Goal: Transaction & Acquisition: Purchase product/service

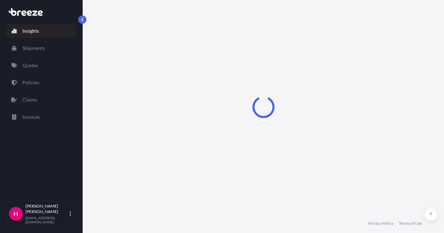
select select "2025"
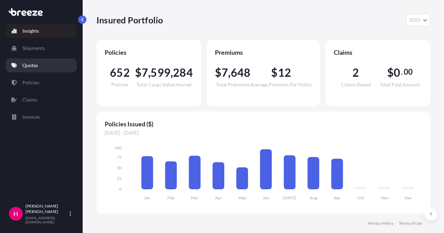
click at [61, 64] on link "Quotes" at bounding box center [41, 66] width 71 height 14
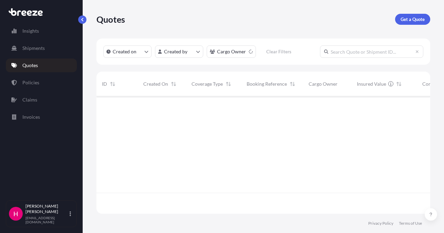
scroll to position [137, 329]
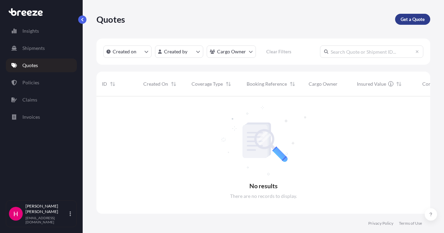
click at [405, 16] on link "Get a Quote" at bounding box center [412, 19] width 35 height 11
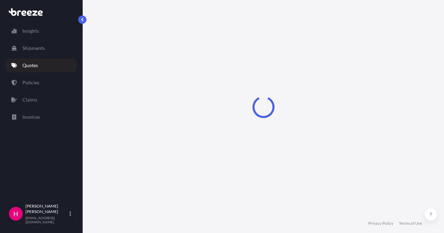
scroll to position [11, 0]
select select "Sea"
select select "1"
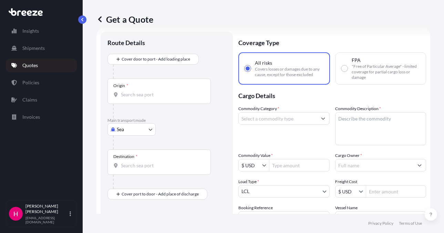
click at [121, 134] on body "Insights Shipments Quotes Policies Claims Invoices H [PERSON_NAME] [EMAIL_ADDRE…" at bounding box center [222, 116] width 444 height 233
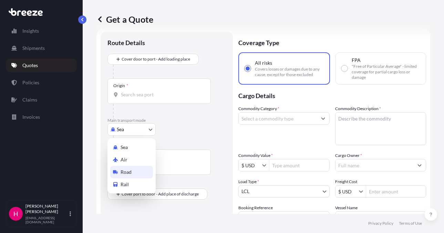
click at [126, 173] on span "Road" at bounding box center [126, 172] width 11 height 7
select select "Road"
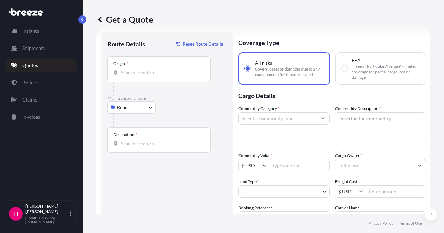
click at [431, 64] on div "Get a Quote Route Details Reset Route Details Place of loading Road Road Rail O…" at bounding box center [264, 107] width 362 height 214
click at [142, 66] on div "Origin *" at bounding box center [159, 70] width 103 height 26
click at [142, 69] on input "Origin *" at bounding box center [161, 72] width 81 height 7
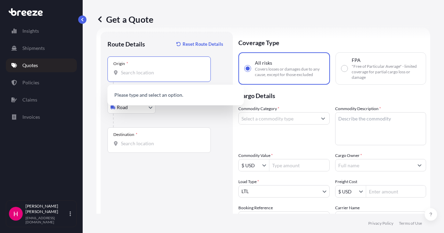
paste input "2025 SINGLE TREE LANE"
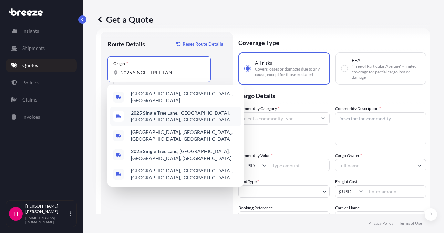
click at [163, 113] on b "2025 Single Tree Lane" at bounding box center [154, 113] width 47 height 6
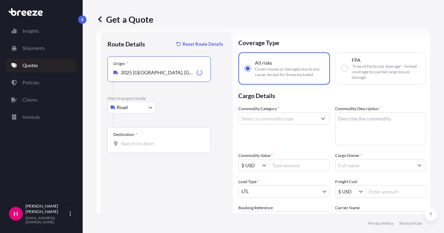
type input "2025 [GEOGRAPHIC_DATA], [GEOGRAPHIC_DATA], [GEOGRAPHIC_DATA], [GEOGRAPHIC_DATA]"
click at [142, 177] on div "Route Details Reset Route Details Place of loading Road Road Rail Origin * [STR…" at bounding box center [167, 158] width 119 height 238
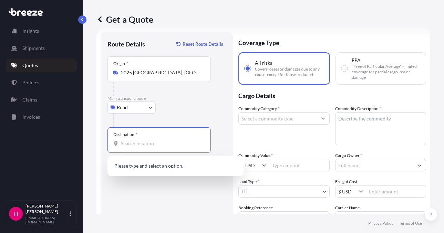
click at [142, 144] on input "Destination *" at bounding box center [161, 143] width 81 height 7
paste input "[STREET_ADDRESS][PERSON_NAME]"
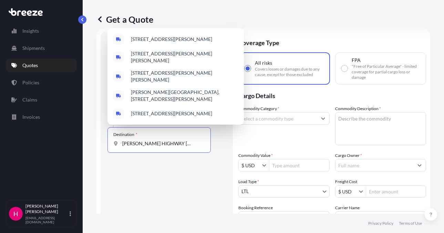
scroll to position [0, 14]
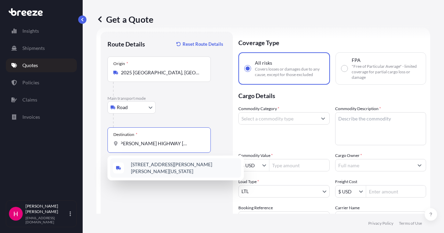
click at [172, 173] on div "[STREET_ADDRESS][PERSON_NAME][PERSON_NAME][US_STATE]" at bounding box center [175, 168] width 131 height 19
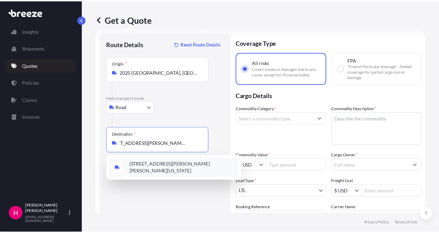
scroll to position [0, 11]
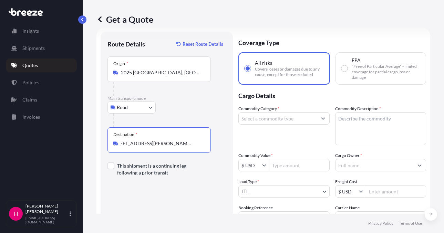
type input "[STREET_ADDRESS][PERSON_NAME][PERSON_NAME][US_STATE]"
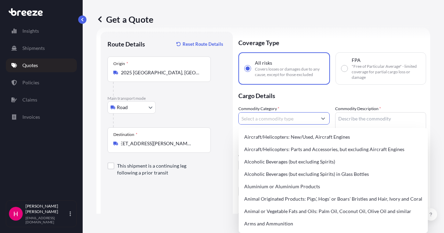
click at [284, 121] on input "Commodity Category *" at bounding box center [278, 118] width 78 height 12
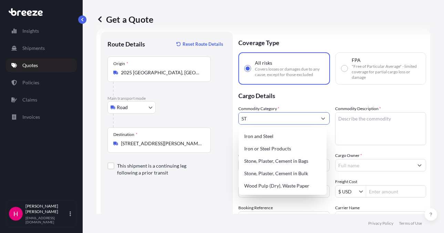
type input "S"
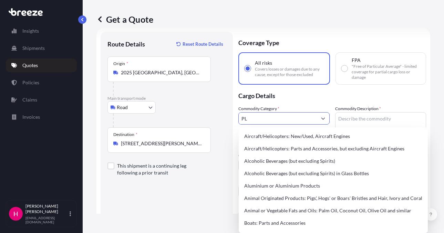
type input "P"
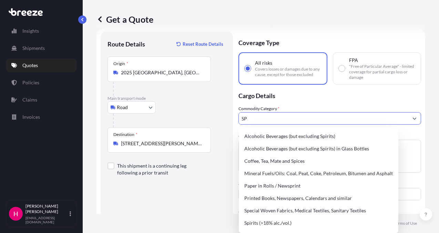
type input "S"
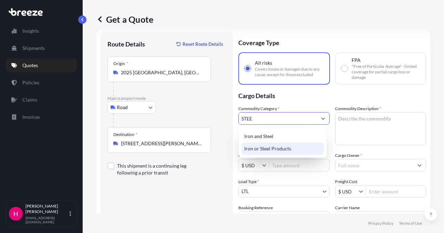
click at [282, 148] on div "Iron or Steel Products" at bounding box center [283, 149] width 82 height 12
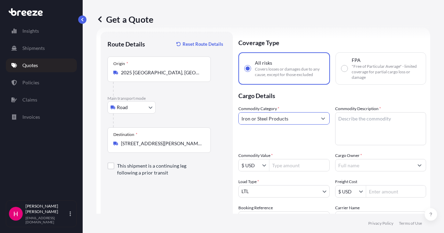
type input "Iron or Steel Products"
click at [286, 136] on div "Commodity Category * Iron or Steel Products" at bounding box center [283, 125] width 91 height 40
click at [354, 126] on textarea "Commodity Description *" at bounding box center [380, 128] width 91 height 33
paste textarea "SPARE PARTS, PLASTIC, AND STEEL"
type textarea "SPARE PARTS, PLASTIC, AND STEEL"
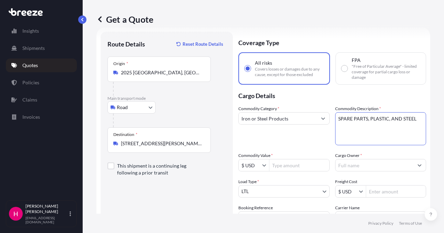
click at [295, 133] on div "Commodity Category * Iron or Steel Products" at bounding box center [283, 125] width 91 height 40
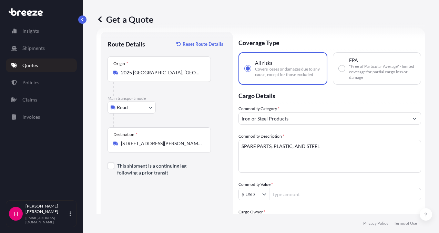
click at [347, 216] on input "Cargo Owner *" at bounding box center [324, 222] width 170 height 12
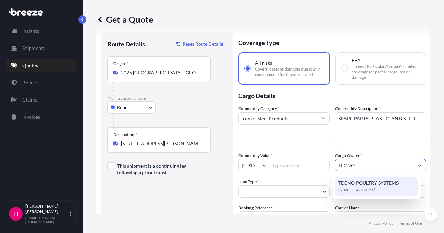
click at [368, 182] on span "TECNO POULTRY SYSTEMS" at bounding box center [368, 183] width 60 height 7
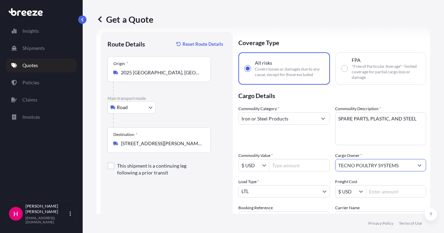
click at [375, 164] on input "TECNO POULTRY SYSTEMS" at bounding box center [375, 165] width 78 height 12
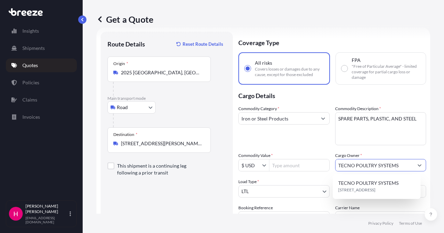
click at [414, 167] on button "Show suggestions" at bounding box center [420, 165] width 12 height 12
click at [393, 186] on span "TECNO POULTRY SYSTEMS" at bounding box center [368, 183] width 60 height 7
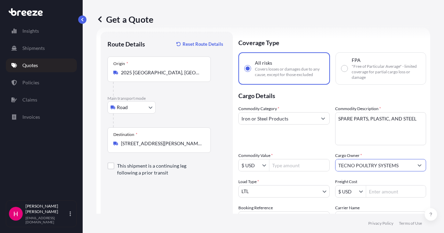
type input "TECNO POULTRY SYSTEMS"
click at [170, 203] on div "Route Details Reset Route Details Place of loading Road Road Rail Origin * [STR…" at bounding box center [167, 158] width 119 height 238
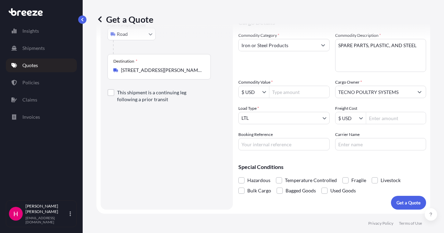
click at [261, 144] on input "Booking Reference" at bounding box center [283, 144] width 91 height 12
paste input "486656"
type input "486656"
click at [194, 161] on div "Route Details Reset Route Details Place of loading Road Road Rail Origin * [STR…" at bounding box center [167, 84] width 119 height 238
click at [361, 147] on input "Carrier Name" at bounding box center [380, 144] width 91 height 12
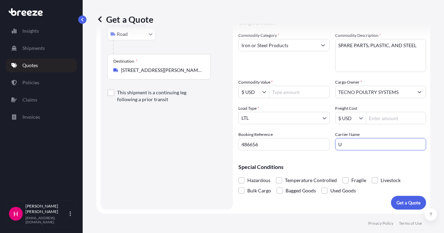
type input "US Logistics"
click at [185, 167] on div "Route Details Reset Route Details Place of loading Road Road Rail Origin * [STR…" at bounding box center [167, 84] width 119 height 238
click at [428, 153] on div "Get a Quote Route Details Reset Route Details Place of loading Road Road Rail O…" at bounding box center [264, 107] width 362 height 214
click at [301, 90] on input "Commodity Value *" at bounding box center [299, 92] width 60 height 12
click at [271, 118] on body "Insights Shipments Quotes Policies Claims Invoices H [PERSON_NAME] [EMAIL_ADDRE…" at bounding box center [222, 116] width 444 height 233
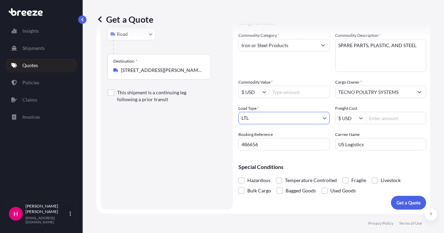
click at [281, 91] on input "Commodity Value *" at bounding box center [299, 92] width 60 height 12
click at [284, 93] on input "Commodity Value *" at bounding box center [299, 92] width 60 height 12
click at [283, 91] on input "Commodity Value *" at bounding box center [299, 92] width 60 height 12
click at [279, 91] on input "Commodity Value *" at bounding box center [299, 92] width 60 height 12
type input "2,214.21"
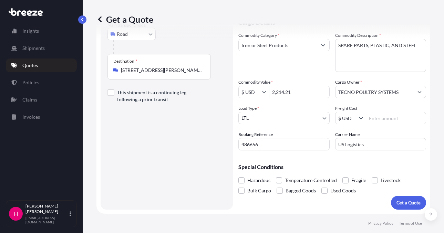
drag, startPoint x: 176, startPoint y: 136, endPoint x: 172, endPoint y: 142, distance: 6.9
click at [174, 140] on div "Route Details Reset Route Details Place of loading Road Road Rail Origin * [STR…" at bounding box center [167, 84] width 119 height 238
click at [173, 155] on div "Route Details Reset Route Details Place of loading Road Road Rail Origin * [STR…" at bounding box center [167, 84] width 119 height 238
click at [173, 161] on div "Route Details Reset Route Details Place of loading Road Road Rail Origin * [STR…" at bounding box center [167, 84] width 119 height 238
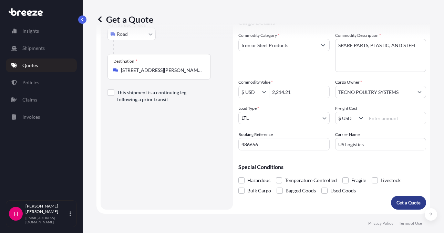
click at [398, 200] on p "Get a Quote" at bounding box center [409, 203] width 24 height 7
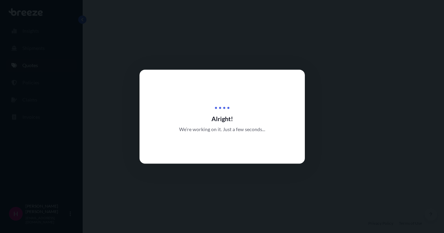
select select "Road"
select select "1"
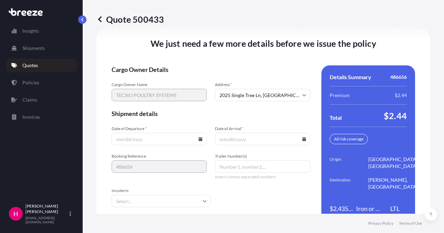
scroll to position [1040, 0]
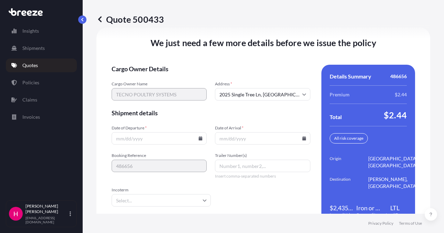
click at [199, 138] on icon at bounding box center [201, 138] width 4 height 4
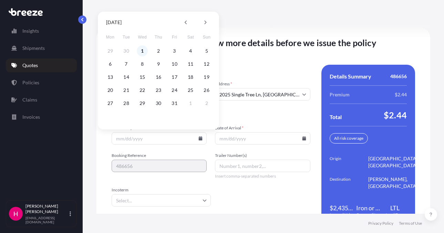
click at [140, 50] on button "1" at bounding box center [142, 50] width 11 height 11
type input "[DATE]"
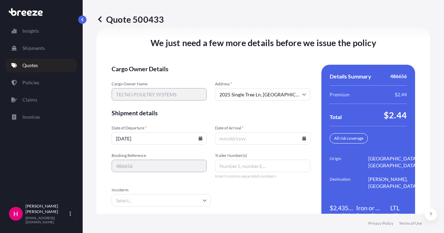
click at [302, 138] on icon at bounding box center [304, 138] width 4 height 4
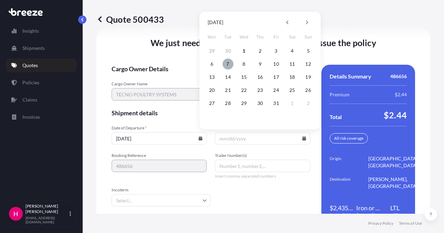
click at [227, 63] on button "7" at bounding box center [228, 64] width 11 height 11
type input "[DATE]"
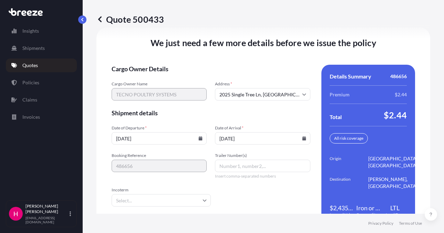
click at [202, 58] on div "We just need a few more details before we issue the policy Cargo Owner Details …" at bounding box center [263, 132] width 334 height 208
click at [203, 58] on div "We just need a few more details before we issue the policy Cargo Owner Details …" at bounding box center [263, 132] width 334 height 208
click at [231, 58] on div "We just need a few more details before we issue the policy Cargo Owner Details …" at bounding box center [263, 132] width 334 height 208
click at [227, 53] on div "We just need a few more details before we issue the policy Cargo Owner Details …" at bounding box center [263, 132] width 334 height 208
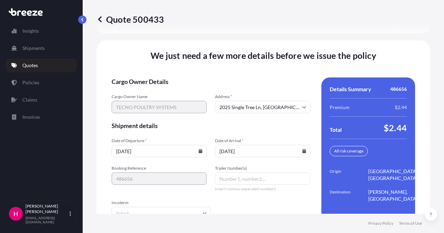
scroll to position [1062, 0]
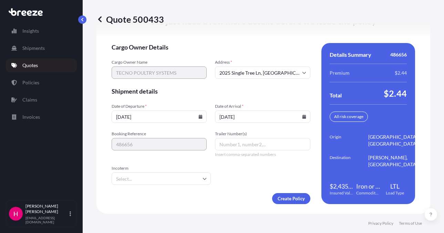
click at [256, 198] on div "Create Policy" at bounding box center [211, 198] width 199 height 11
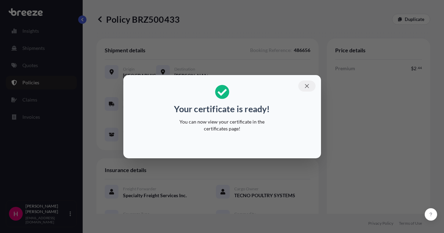
click at [311, 85] on button "button" at bounding box center [306, 86] width 17 height 11
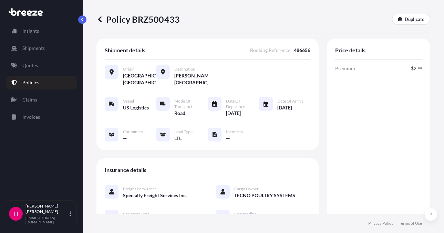
click at [165, 18] on p "Policy BRZ500433" at bounding box center [137, 19] width 83 height 11
click at [183, 24] on div "Policy BRZ500433 Duplicate" at bounding box center [263, 19] width 334 height 11
click at [163, 20] on p "Policy BRZ500433" at bounding box center [137, 19] width 83 height 11
copy p "BRZ500433"
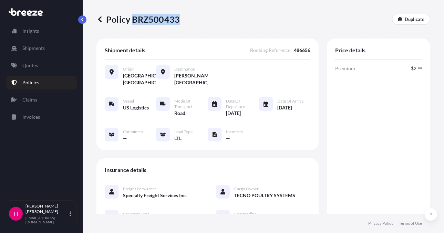
click at [163, 20] on p "Policy BRZ500433" at bounding box center [137, 19] width 83 height 11
